Goal: Task Accomplishment & Management: Use online tool/utility

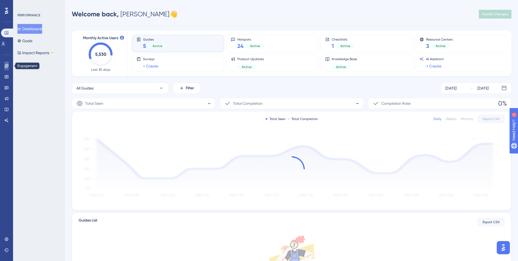
click at [8, 67] on icon at bounding box center [6, 66] width 4 height 4
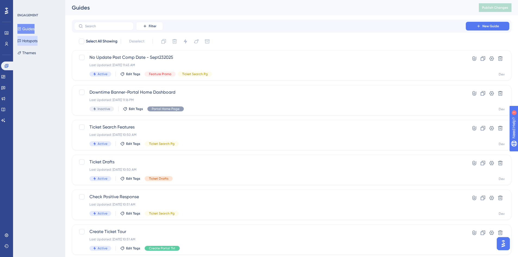
click at [29, 43] on button "Hotspots" at bounding box center [27, 41] width 20 height 10
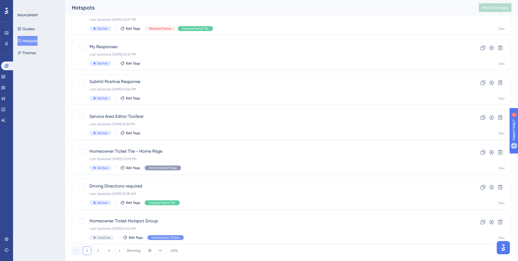
scroll to position [161, 0]
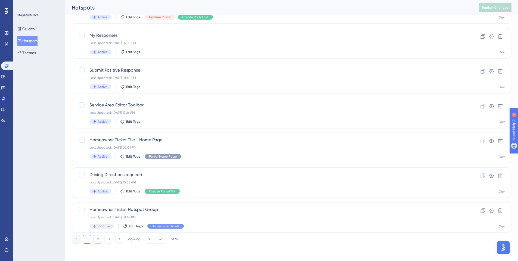
click at [100, 239] on button "2" at bounding box center [97, 239] width 9 height 9
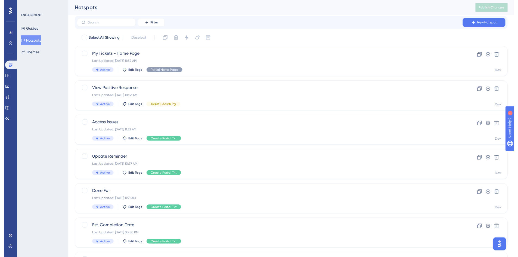
scroll to position [0, 0]
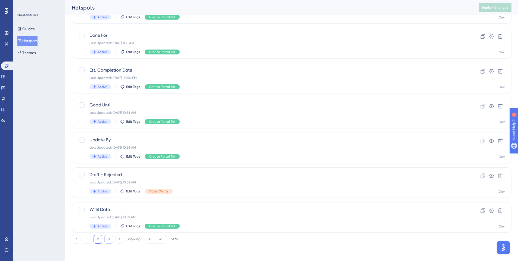
click at [106, 238] on button "3" at bounding box center [108, 239] width 9 height 9
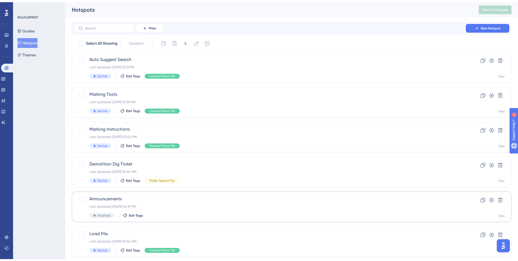
scroll to position [22, 0]
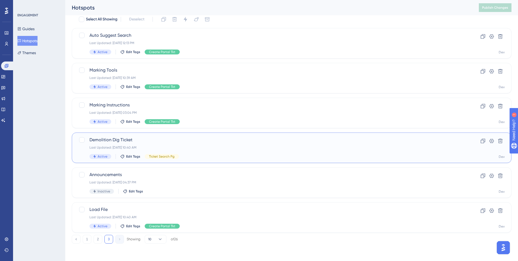
click at [112, 140] on span "Demolition Dig Ticket" at bounding box center [269, 139] width 361 height 7
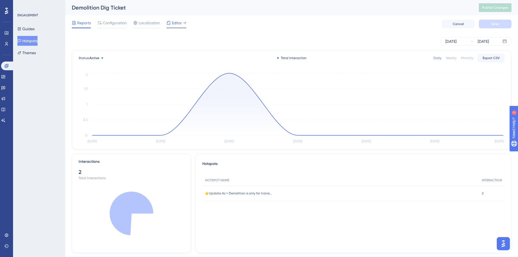
click at [169, 22] on icon at bounding box center [168, 23] width 4 height 4
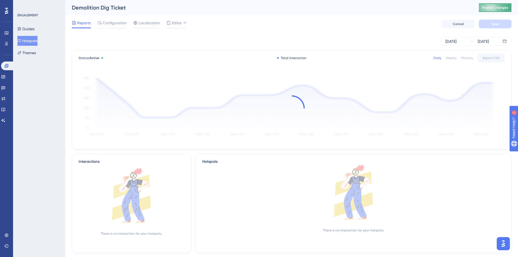
click at [492, 10] on span "Publish Changes" at bounding box center [495, 7] width 26 height 4
click at [489, 9] on span "Publish Changes" at bounding box center [495, 7] width 26 height 4
